Goal: Navigation & Orientation: Find specific page/section

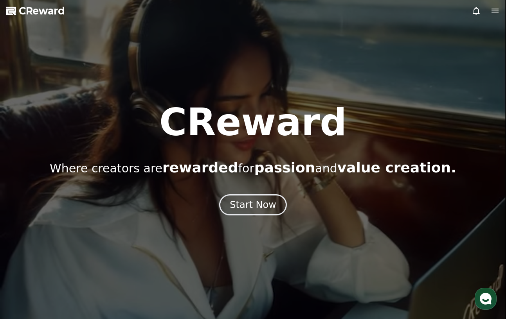
click at [35, 4] on div at bounding box center [253, 159] width 506 height 319
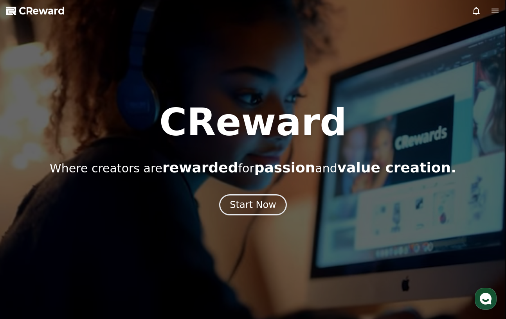
click at [35, 9] on span "CReward" at bounding box center [42, 11] width 46 height 13
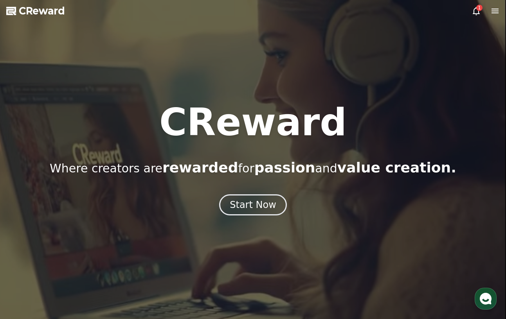
click at [494, 11] on icon at bounding box center [494, 10] width 9 height 9
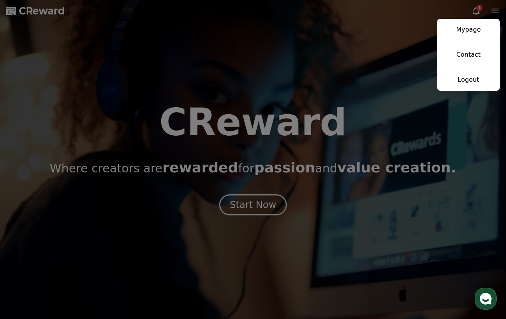
click at [472, 9] on button "close" at bounding box center [253, 159] width 506 height 319
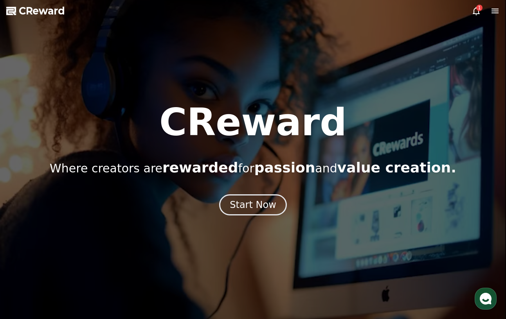
click at [476, 9] on div "1" at bounding box center [476, 10] width 9 height 9
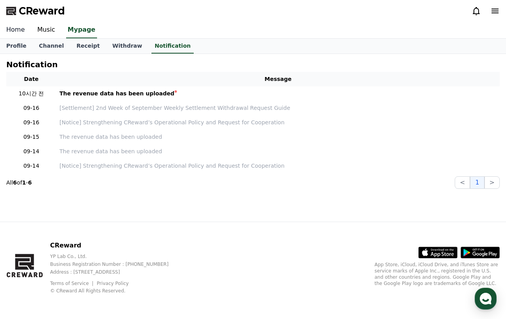
click at [15, 29] on link "Home" at bounding box center [15, 30] width 31 height 16
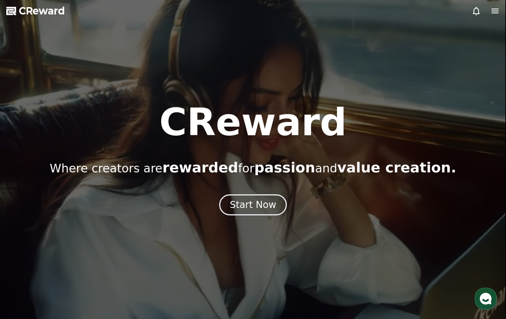
click at [496, 9] on icon at bounding box center [495, 11] width 7 height 5
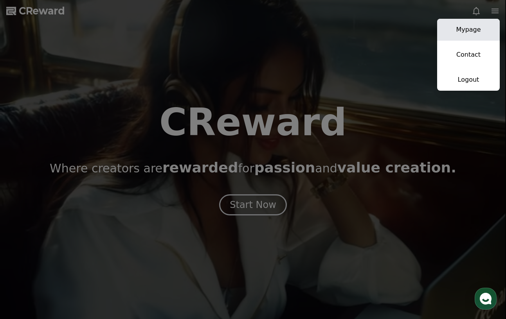
click at [476, 36] on link "Mypage" at bounding box center [468, 30] width 63 height 22
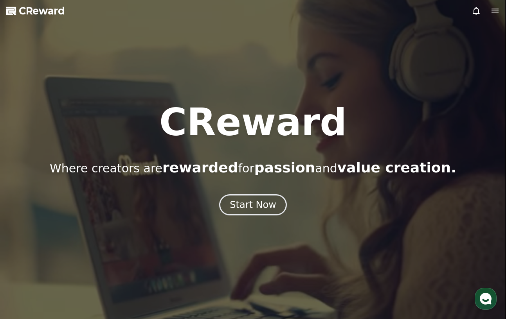
select select "**********"
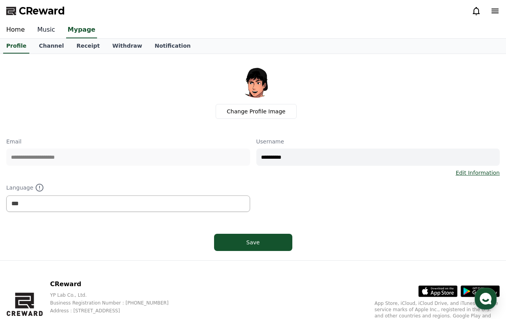
click at [51, 29] on link "Music" at bounding box center [46, 30] width 31 height 16
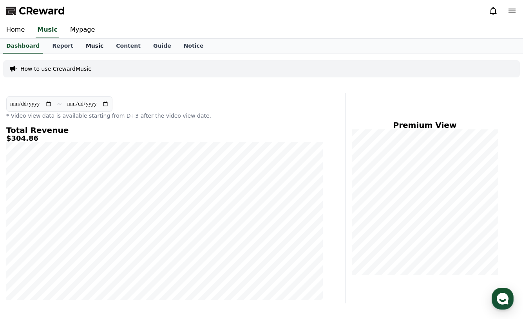
click at [90, 49] on link "Music" at bounding box center [94, 46] width 30 height 15
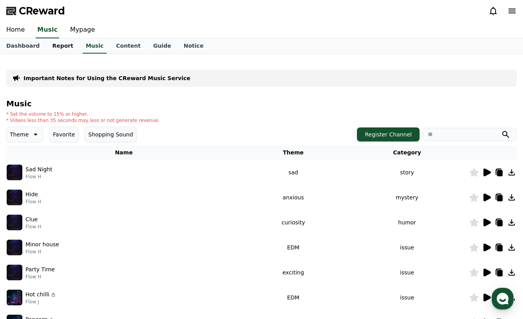
click at [58, 47] on link "Report" at bounding box center [63, 46] width 34 height 15
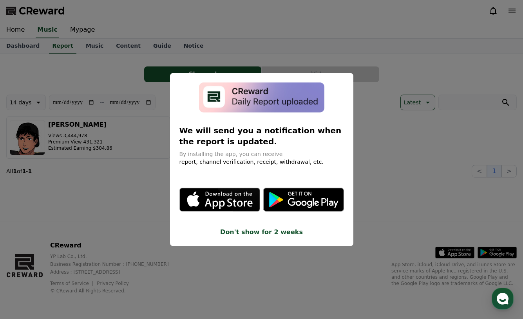
click at [67, 74] on button "close modal" at bounding box center [261, 159] width 523 height 319
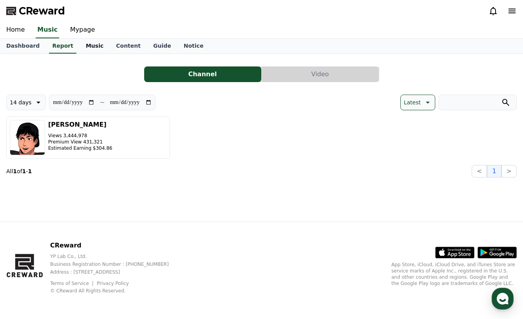
click at [92, 48] on link "Music" at bounding box center [94, 46] width 30 height 15
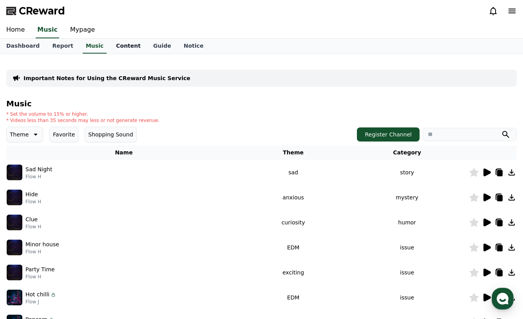
click at [120, 46] on link "Content" at bounding box center [128, 46] width 37 height 15
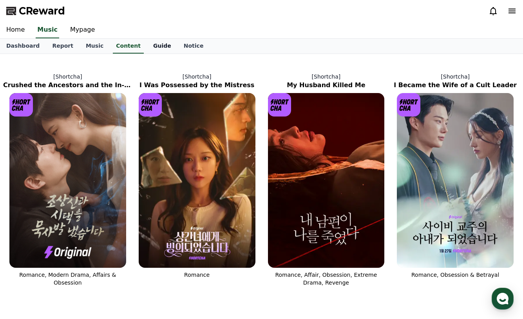
click at [151, 45] on link "Guide" at bounding box center [162, 46] width 31 height 15
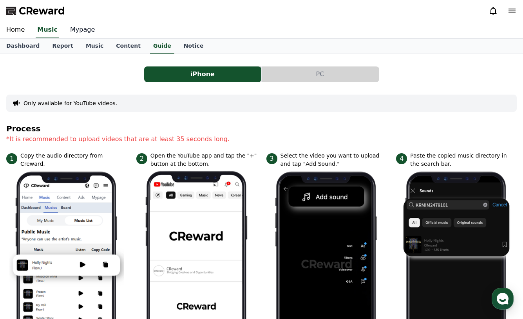
click at [78, 31] on link "Mypage" at bounding box center [82, 30] width 37 height 16
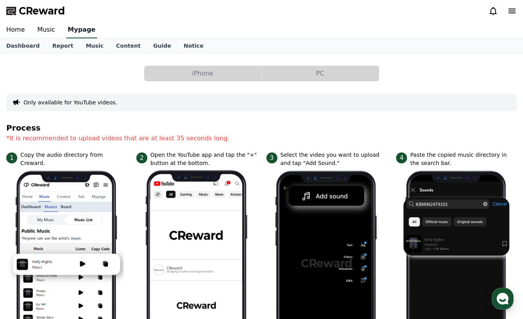
select select "**********"
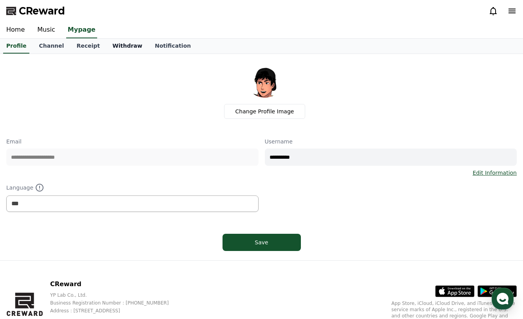
click at [112, 44] on link "Withdraw" at bounding box center [127, 46] width 42 height 15
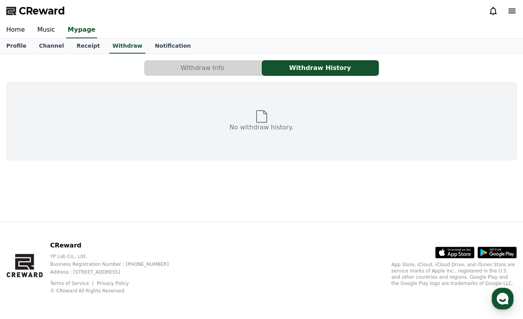
click at [218, 70] on button "Withdraw Info" at bounding box center [202, 68] width 117 height 16
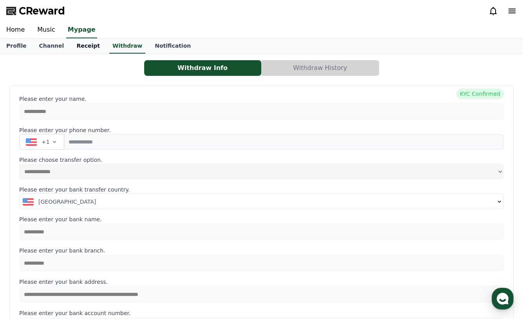
click at [74, 48] on link "Receipt" at bounding box center [88, 46] width 36 height 15
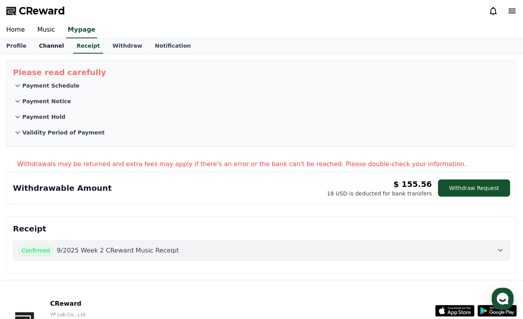
click at [45, 48] on link "Channel" at bounding box center [51, 46] width 38 height 15
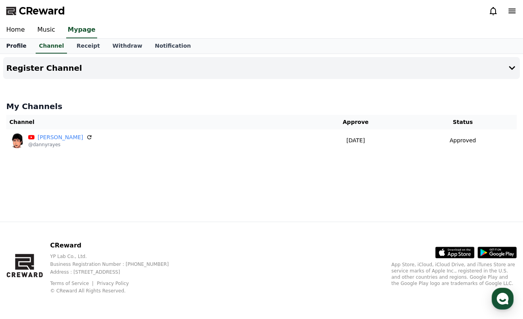
click at [13, 48] on link "Profile" at bounding box center [16, 46] width 32 height 15
select select "**********"
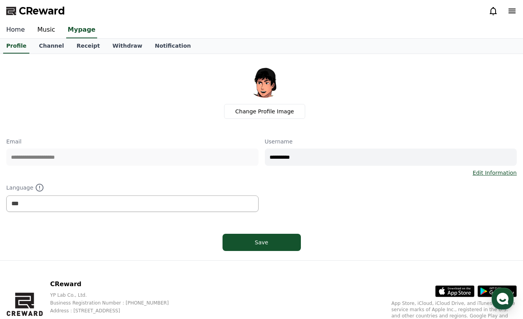
click at [15, 32] on link "Home" at bounding box center [15, 30] width 31 height 16
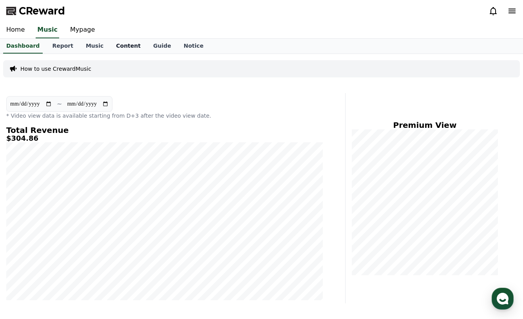
click at [112, 44] on link "Content" at bounding box center [128, 46] width 37 height 15
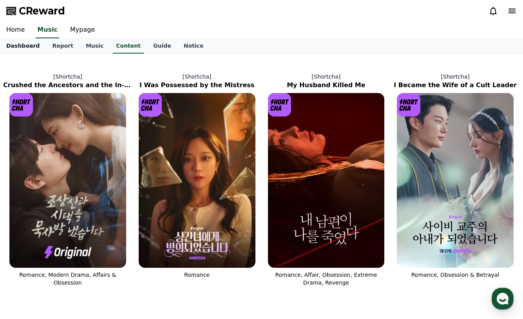
click at [25, 50] on link "Dashboard" at bounding box center [23, 46] width 46 height 15
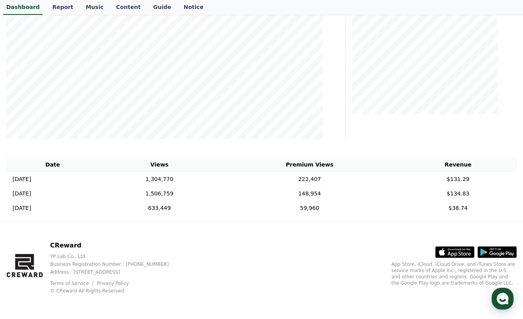
scroll to position [161, 0]
click at [49, 181] on td "2025-09-15 09/15" at bounding box center [52, 180] width 93 height 14
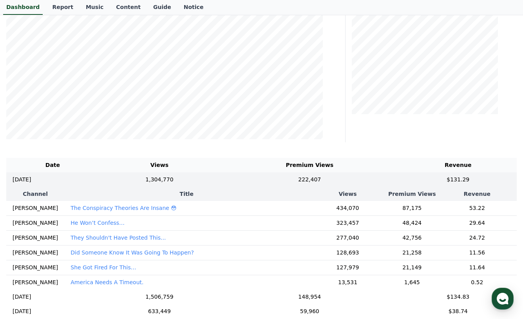
scroll to position [0, 0]
